Goal: Transaction & Acquisition: Obtain resource

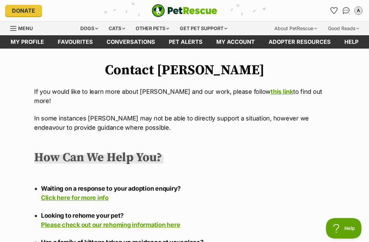
click at [81, 28] on div "Dogs" at bounding box center [89, 29] width 27 height 14
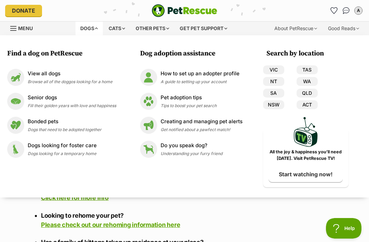
click at [37, 76] on p "View all dogs" at bounding box center [70, 74] width 85 height 8
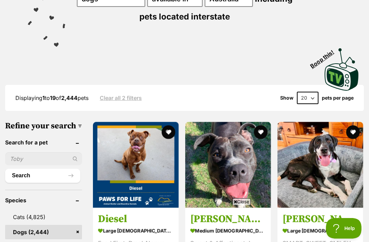
click at [17, 168] on ul "Search" at bounding box center [43, 164] width 77 height 37
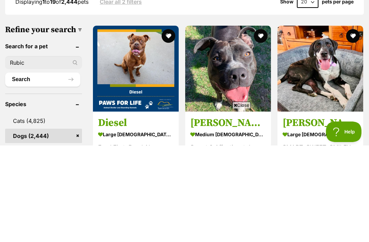
type input "Rubic"
click at [23, 169] on button "Search" at bounding box center [42, 176] width 75 height 14
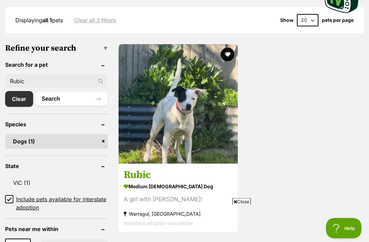
scroll to position [198, 0]
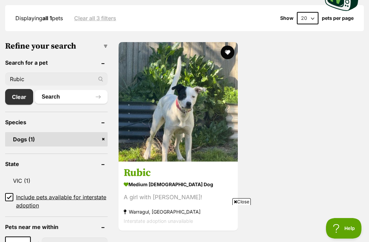
click at [150, 176] on h3 "Rubic" at bounding box center [178, 172] width 109 height 13
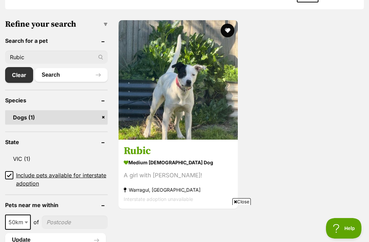
click at [32, 58] on input "Rubic" at bounding box center [56, 57] width 103 height 13
type input "R"
type input "Mama"
click at [58, 76] on button "Search" at bounding box center [71, 75] width 73 height 14
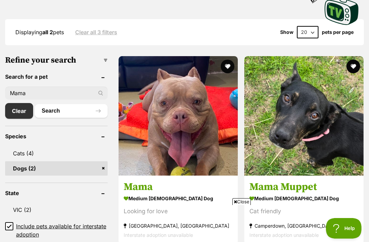
click at [148, 186] on h3 "Mama" at bounding box center [178, 186] width 109 height 13
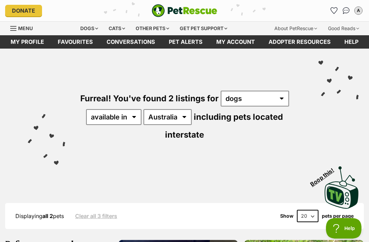
scroll to position [0, 0]
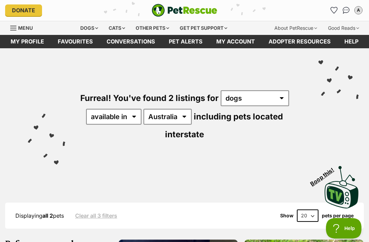
click at [165, 29] on div "Other pets" at bounding box center [152, 28] width 43 height 14
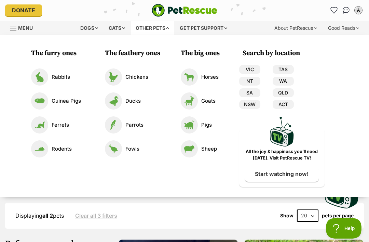
click at [253, 69] on link "VIC" at bounding box center [249, 69] width 21 height 9
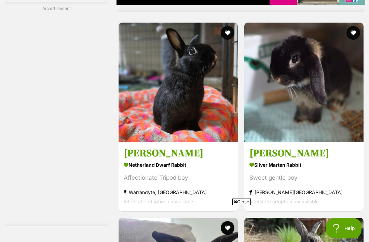
scroll to position [1534, 0]
click at [149, 149] on h3 "Stevie" at bounding box center [178, 153] width 109 height 13
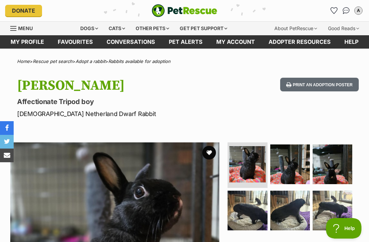
click at [87, 29] on div "Dogs" at bounding box center [89, 29] width 27 height 14
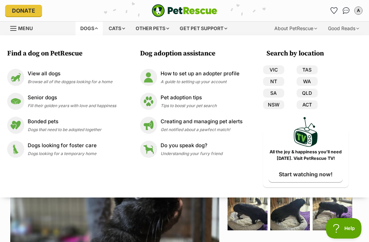
click at [40, 75] on p "View all dogs" at bounding box center [70, 74] width 85 height 8
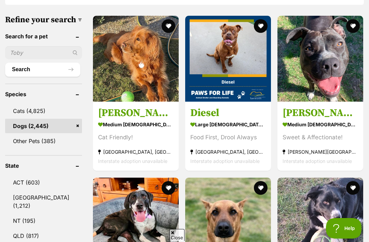
scroll to position [222, 0]
click at [20, 59] on input "text" at bounding box center [43, 52] width 77 height 13
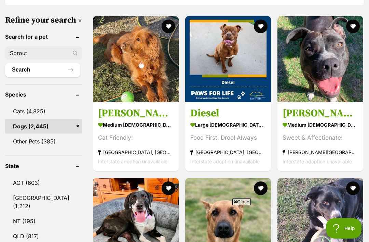
type input "Sprout"
click at [29, 77] on button "Search" at bounding box center [42, 70] width 75 height 14
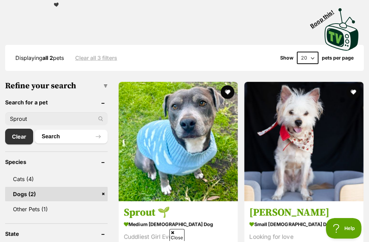
scroll to position [162, 0]
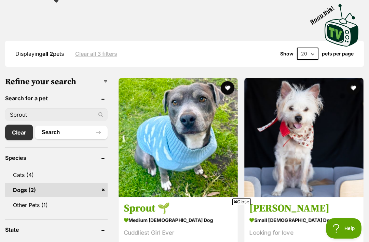
click at [226, 89] on button "favourite" at bounding box center [228, 88] width 14 height 14
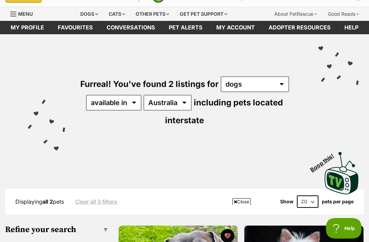
scroll to position [0, 0]
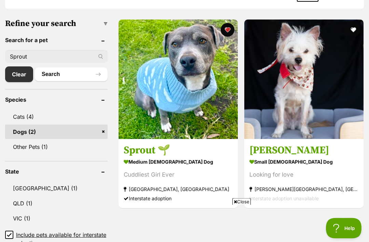
click at [31, 59] on input "Sprout" at bounding box center [56, 56] width 103 height 13
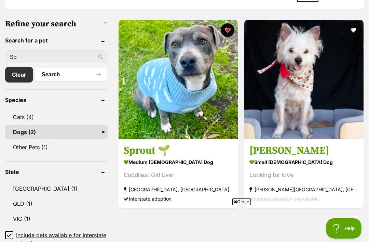
type input "S"
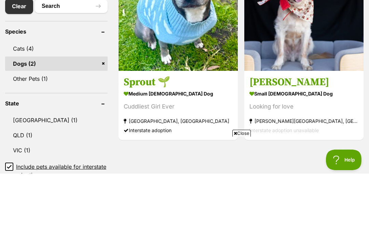
click at [19, 125] on link "Dogs (2)" at bounding box center [56, 132] width 103 height 14
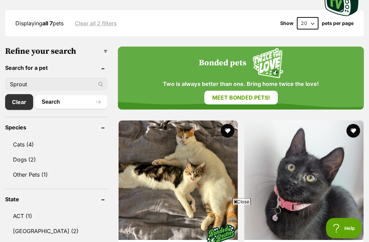
scroll to position [189, 0]
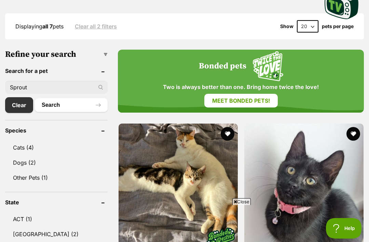
click at [35, 81] on input "Sprout" at bounding box center [56, 87] width 103 height 13
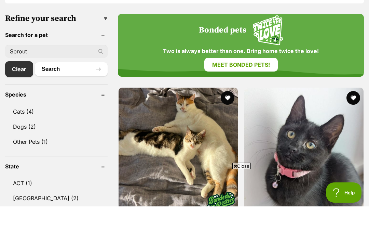
click at [32, 81] on input "Sprout" at bounding box center [56, 87] width 103 height 13
type input "S"
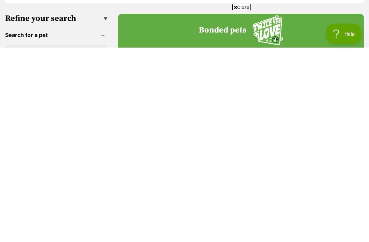
scroll to position [26, 0]
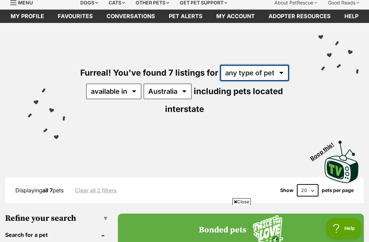
click at [277, 70] on select "any type of pet cats dogs other pets" at bounding box center [255, 73] width 68 height 16
select select "Cats"
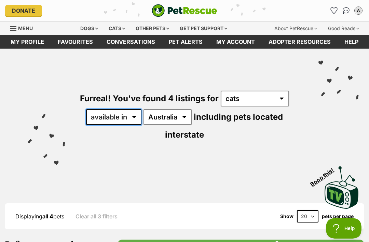
click at [132, 117] on select "available in located in" at bounding box center [113, 117] width 55 height 16
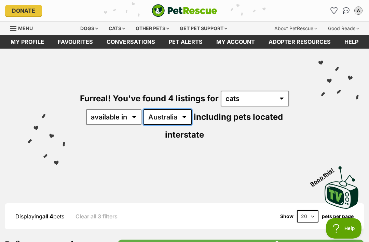
click at [183, 117] on select "Australia ACT NSW QLD VIC" at bounding box center [168, 117] width 48 height 16
select select "VIC"
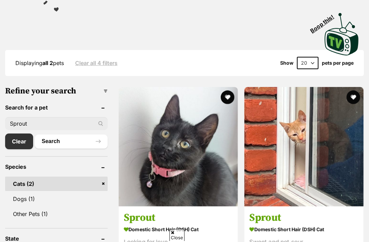
scroll to position [153, 0]
click at [17, 144] on link "Clear" at bounding box center [19, 141] width 28 height 16
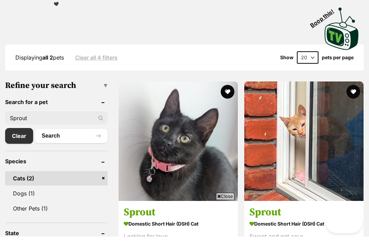
scroll to position [0, 0]
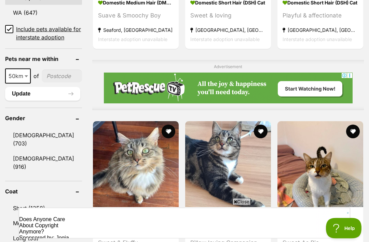
scroll to position [506, 0]
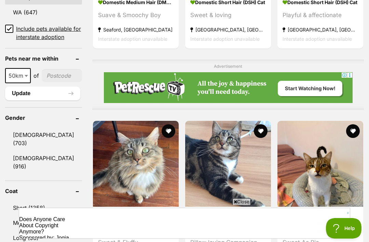
click at [29, 151] on link "[DEMOGRAPHIC_DATA] (916)" at bounding box center [43, 162] width 77 height 23
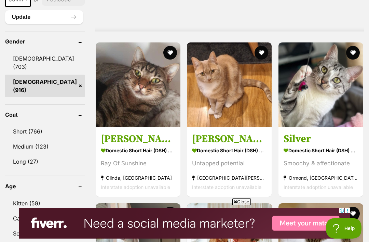
scroll to position [603, 0]
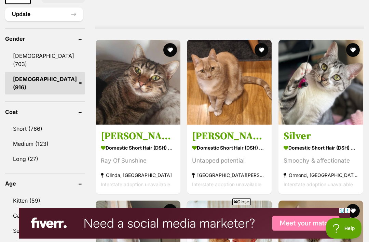
click at [27, 121] on link "Short (766)" at bounding box center [45, 128] width 80 height 14
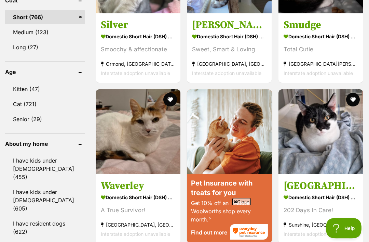
scroll to position [715, 0]
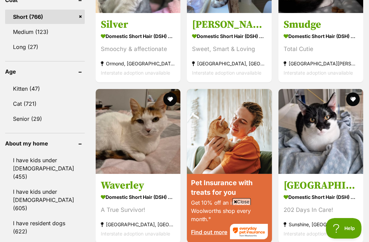
click at [26, 184] on link "I have kids under 12 years old (605)" at bounding box center [45, 199] width 80 height 31
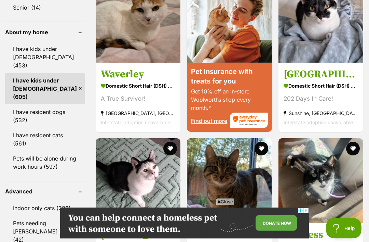
scroll to position [826, 0]
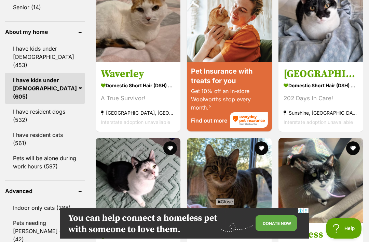
click at [23, 151] on link "Pets will be alone during work hours (597)" at bounding box center [45, 162] width 80 height 23
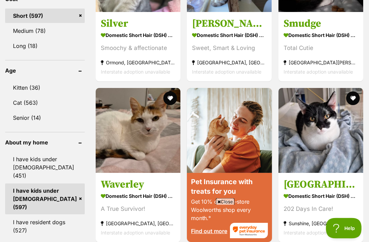
scroll to position [716, 0]
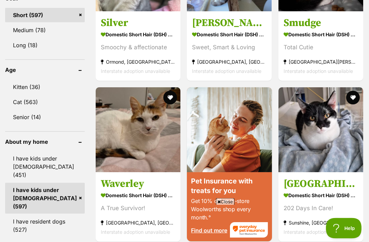
click at [50, 214] on link "I have resident dogs (527)" at bounding box center [45, 225] width 80 height 23
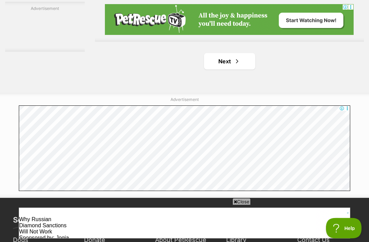
scroll to position [1518, 0]
click at [240, 53] on link "Next" at bounding box center [229, 61] width 51 height 16
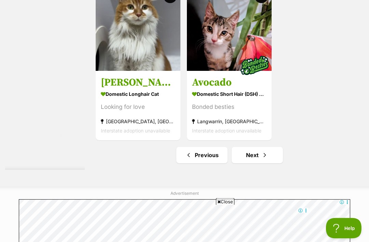
scroll to position [1424, 0]
click at [268, 151] on span "Next page" at bounding box center [265, 155] width 7 height 8
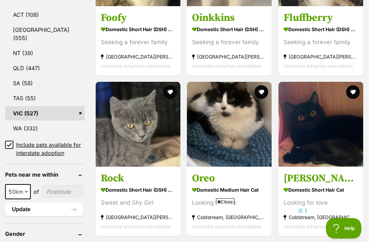
click at [177, 85] on button "favourite" at bounding box center [170, 92] width 14 height 14
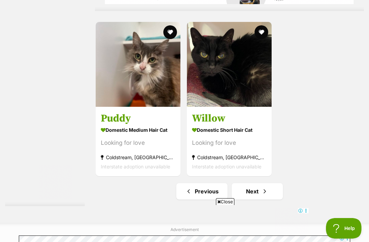
scroll to position [1473, 0]
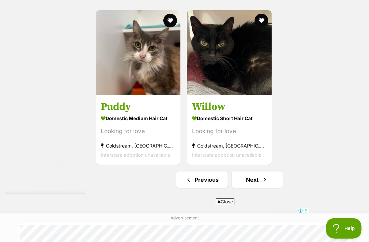
click at [268, 175] on span "Next page" at bounding box center [265, 179] width 7 height 8
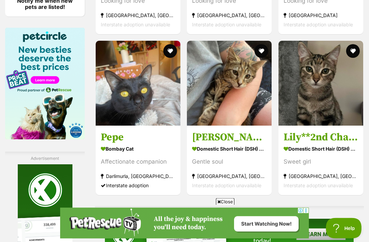
scroll to position [1143, 0]
click at [131, 131] on h3 "Pepe" at bounding box center [138, 137] width 75 height 13
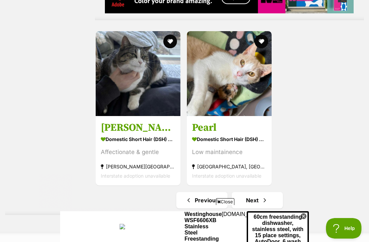
click at [262, 196] on span "Next page" at bounding box center [265, 200] width 7 height 8
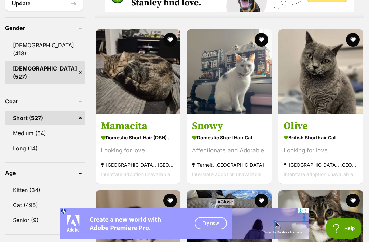
scroll to position [601, 0]
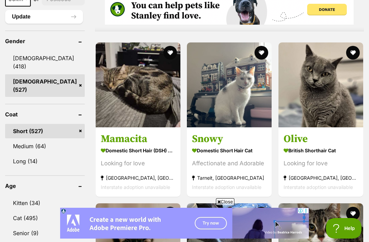
click at [353, 51] on button "favourite" at bounding box center [353, 53] width 14 height 14
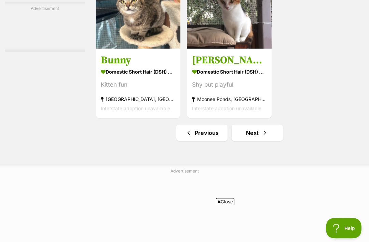
scroll to position [1447, 0]
click at [248, 141] on link "Next" at bounding box center [257, 132] width 51 height 16
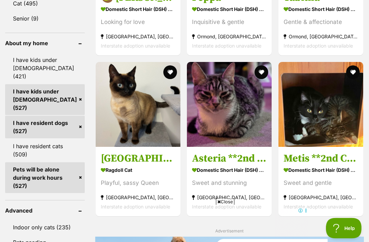
scroll to position [815, 0]
click at [177, 65] on button "favourite" at bounding box center [170, 72] width 14 height 14
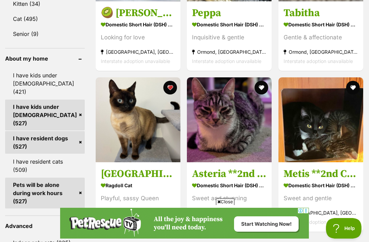
scroll to position [799, 0]
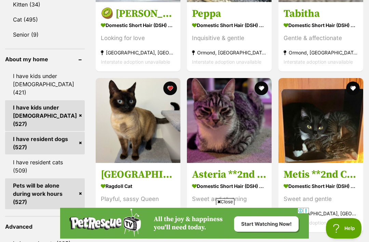
click at [131, 168] on h3 "[GEOGRAPHIC_DATA]" at bounding box center [138, 174] width 75 height 13
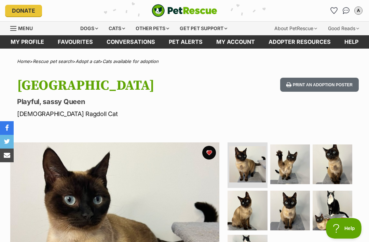
click at [335, 14] on icon "Favourites" at bounding box center [334, 10] width 7 height 7
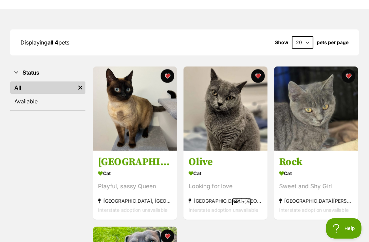
click at [209, 158] on h3 "Olive" at bounding box center [226, 162] width 74 height 13
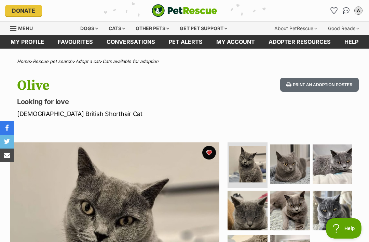
click at [336, 12] on icon "Favourites" at bounding box center [334, 11] width 6 height 6
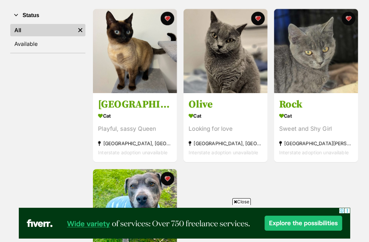
scroll to position [142, 0]
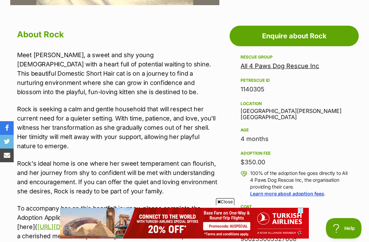
click at [277, 66] on link "All 4 Paws Dog Rescue Inc" at bounding box center [280, 65] width 79 height 7
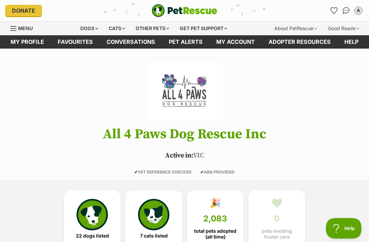
click at [336, 10] on icon "Favourites" at bounding box center [334, 11] width 6 height 6
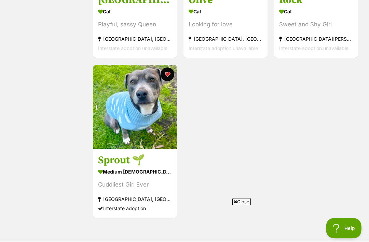
scroll to position [236, 0]
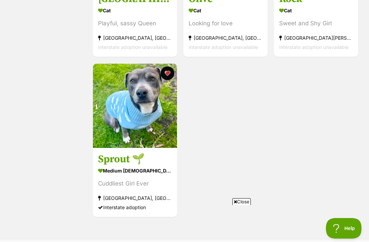
click at [142, 163] on h3 "Sprout 🌱" at bounding box center [135, 159] width 74 height 13
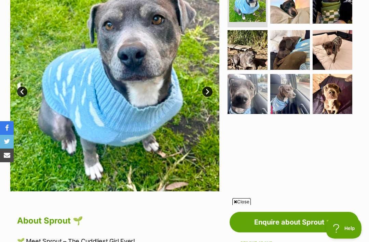
scroll to position [169, 0]
